Goal: Information Seeking & Learning: Understand process/instructions

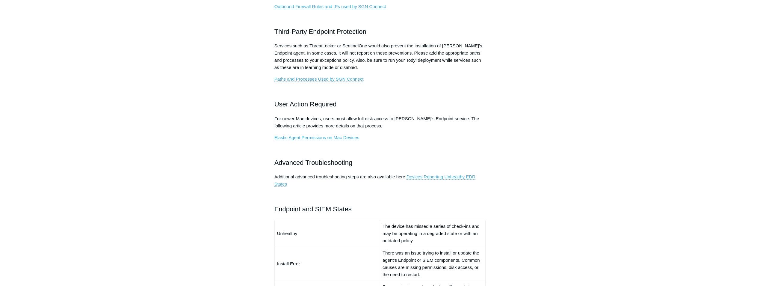
scroll to position [270, 0]
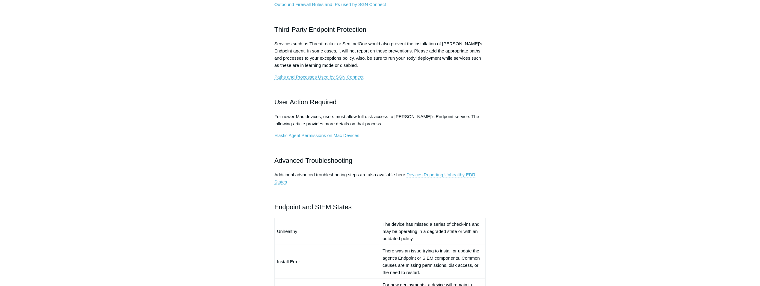
click at [437, 174] on link "Devices Reporting Unhealthy EDR States" at bounding box center [375, 178] width 201 height 13
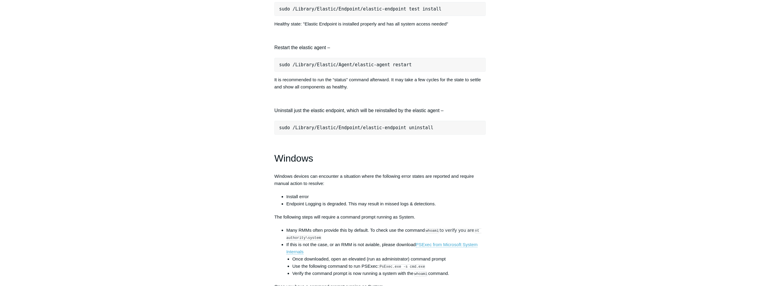
scroll to position [809, 0]
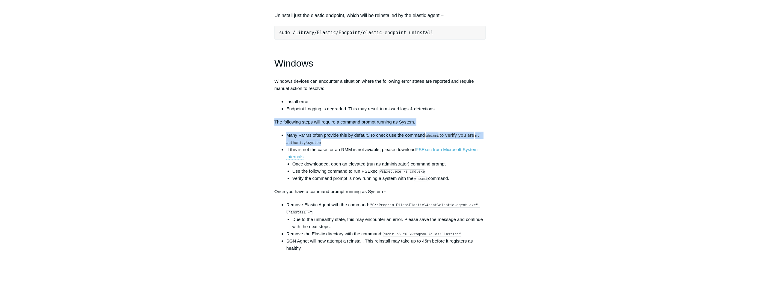
drag, startPoint x: 326, startPoint y: 147, endPoint x: 275, endPoint y: 128, distance: 54.2
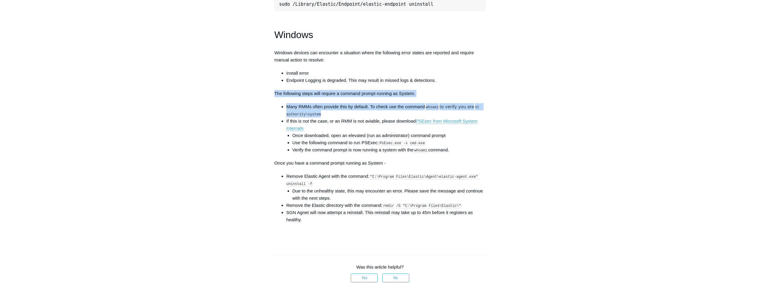
scroll to position [839, 0]
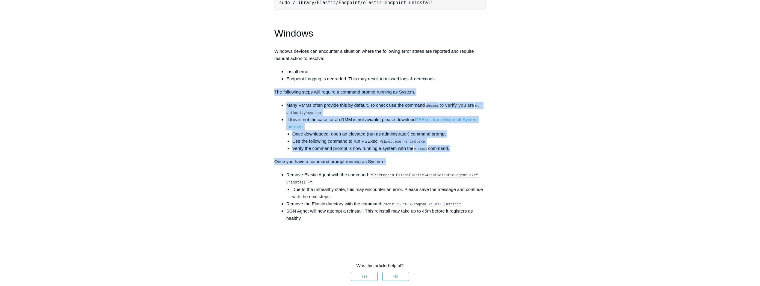
drag, startPoint x: 395, startPoint y: 167, endPoint x: 268, endPoint y: 98, distance: 144.3
drag, startPoint x: 268, startPoint y: 98, endPoint x: 314, endPoint y: 97, distance: 45.9
copy div "The following steps will require a command prompt running as System. Many RMMs …"
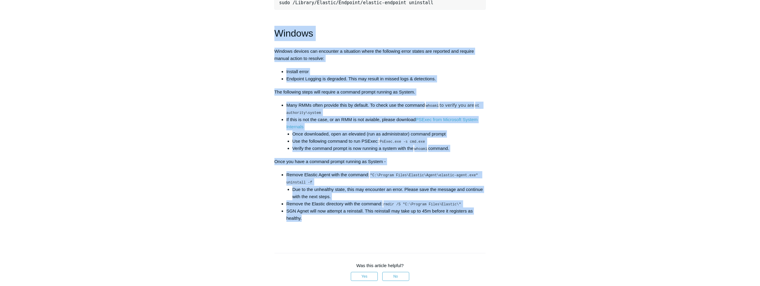
drag, startPoint x: 314, startPoint y: 221, endPoint x: 276, endPoint y: 41, distance: 184.2
drag, startPoint x: 276, startPoint y: 41, endPoint x: 277, endPoint y: 37, distance: 4.6
copy div "Loremip Dolorsi ametcon adi elitseddo e temporinc utlab etd magnaaliq enima min…"
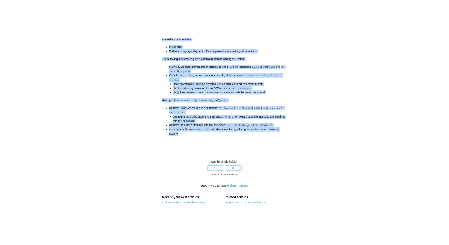
scroll to position [929, 0]
